Goal: Information Seeking & Learning: Understand process/instructions

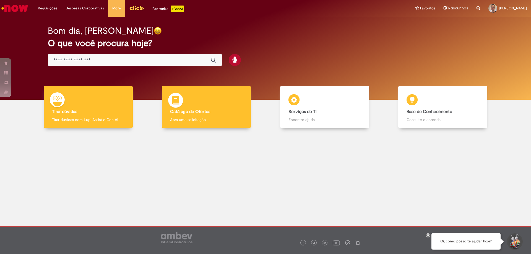
click at [207, 108] on div "Catálogo de Ofertas Catálogo de Ofertas Abra uma solicitação" at bounding box center [206, 107] width 89 height 42
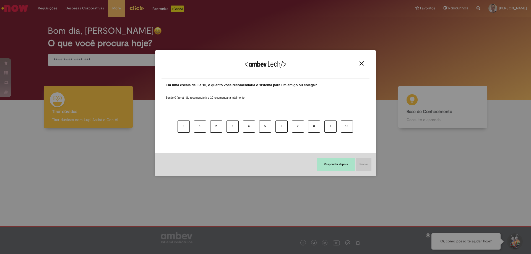
click at [337, 165] on button "Responder depois" at bounding box center [336, 164] width 38 height 13
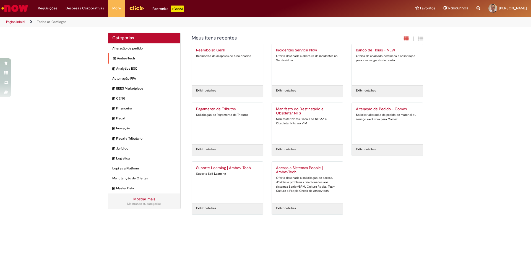
click at [115, 57] on icon "expandir categoria AmbevTech" at bounding box center [114, 59] width 2 height 6
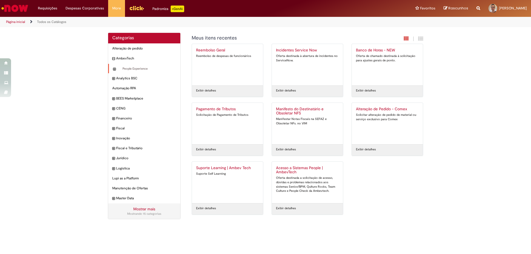
click at [113, 68] on icon "expandir categoria People Experience" at bounding box center [114, 70] width 2 height 6
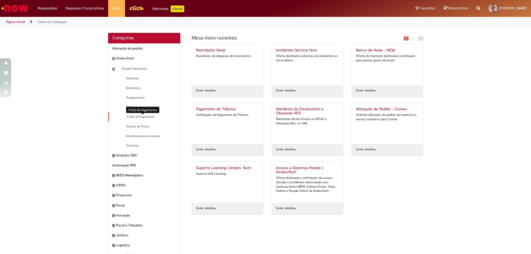
click at [135, 117] on span "Folha de Pagamento Itens" at bounding box center [144, 117] width 63 height 4
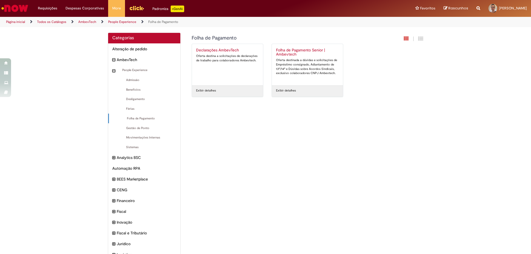
click at [287, 71] on div "Oferta destinada a dúvidas e solicitações de Empréstimo consignado, Adiantament…" at bounding box center [307, 66] width 63 height 17
click at [291, 52] on h2 "Folha de Pagamento Senior | Ambevtech" at bounding box center [307, 52] width 63 height 9
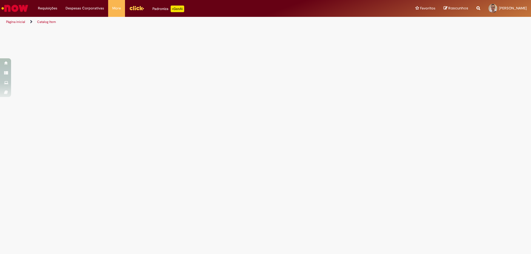
click at [284, 54] on div at bounding box center [266, 46] width 324 height 37
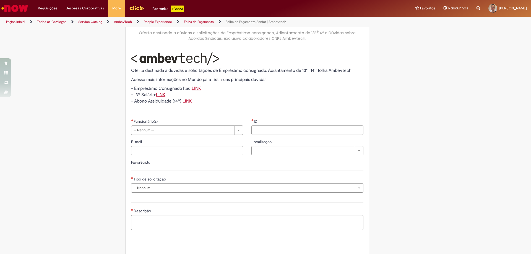
scroll to position [49, 0]
